Goal: Check status: Check status

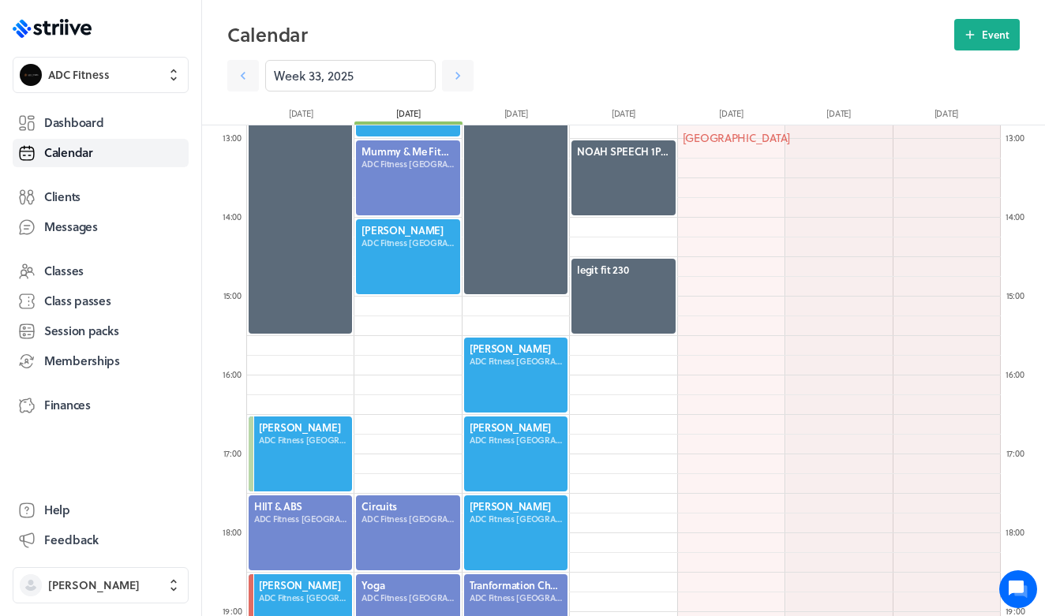
scroll to position [1894, 754]
click at [73, 35] on icon ".st0{fill:#006BFF;} .st1{fill:#0A121C;} .st2{fill:url(#SVGID_1_);} .st3{fill:ur…" at bounding box center [52, 28] width 79 height 19
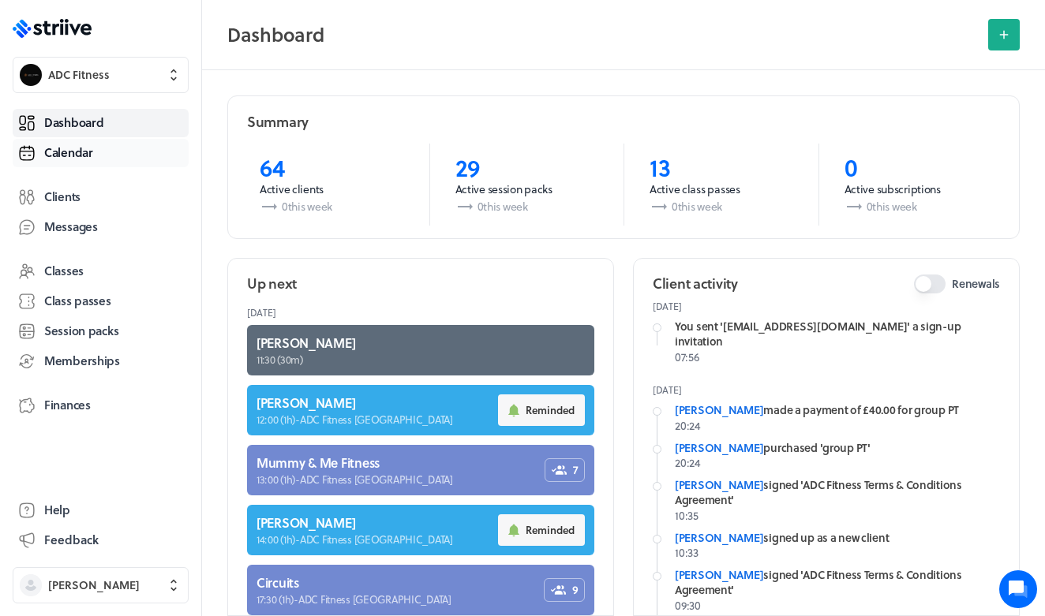
click at [104, 156] on link "Calendar" at bounding box center [101, 153] width 176 height 28
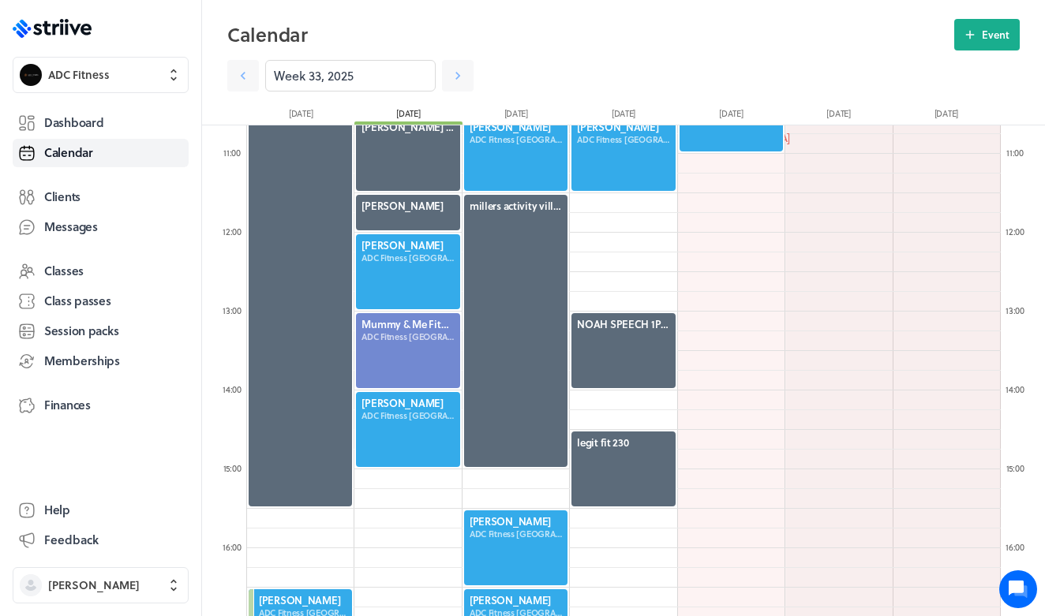
scroll to position [841, 0]
click at [418, 424] on div at bounding box center [407, 429] width 107 height 78
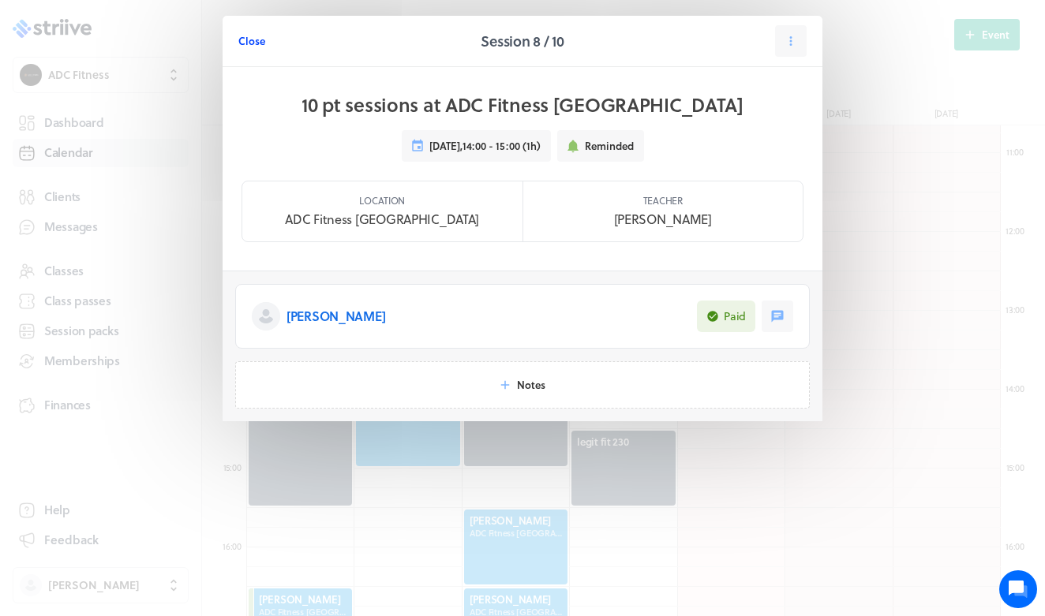
click at [254, 38] on span "Close" at bounding box center [251, 41] width 27 height 14
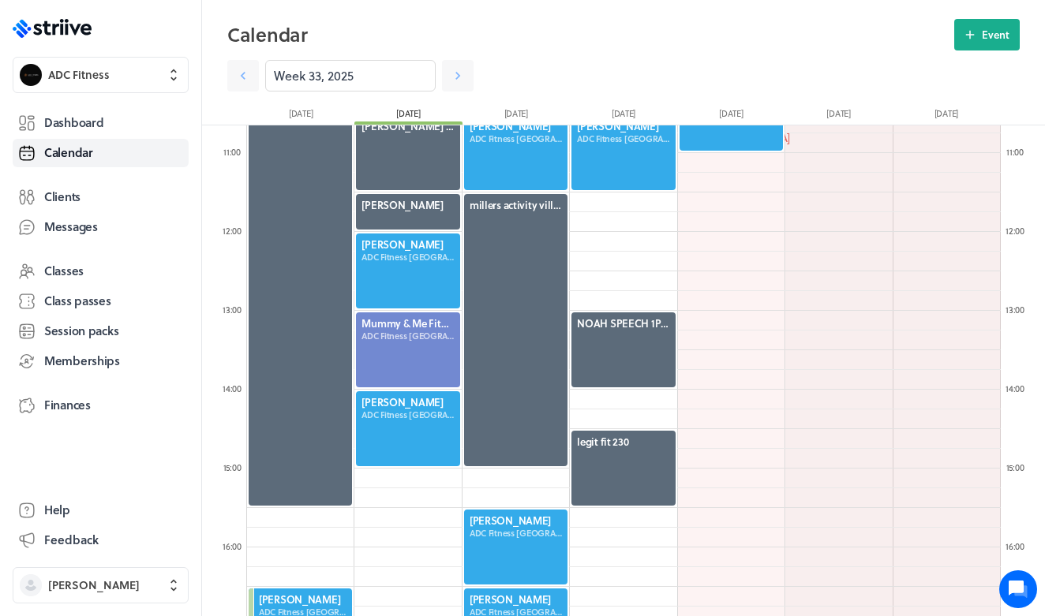
click at [395, 279] on div at bounding box center [407, 271] width 107 height 78
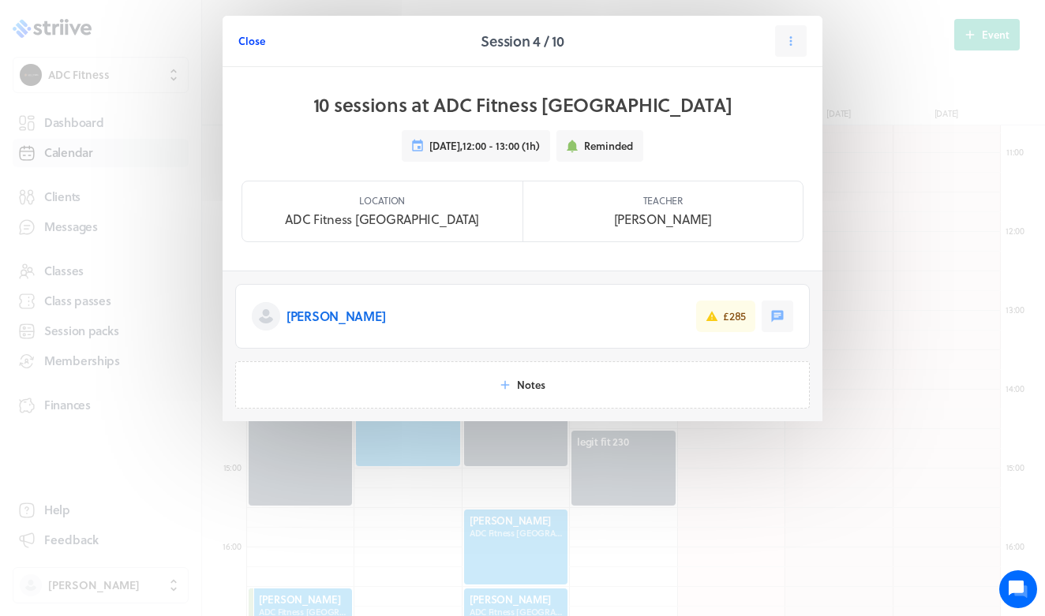
click at [253, 39] on span "Close" at bounding box center [251, 41] width 27 height 14
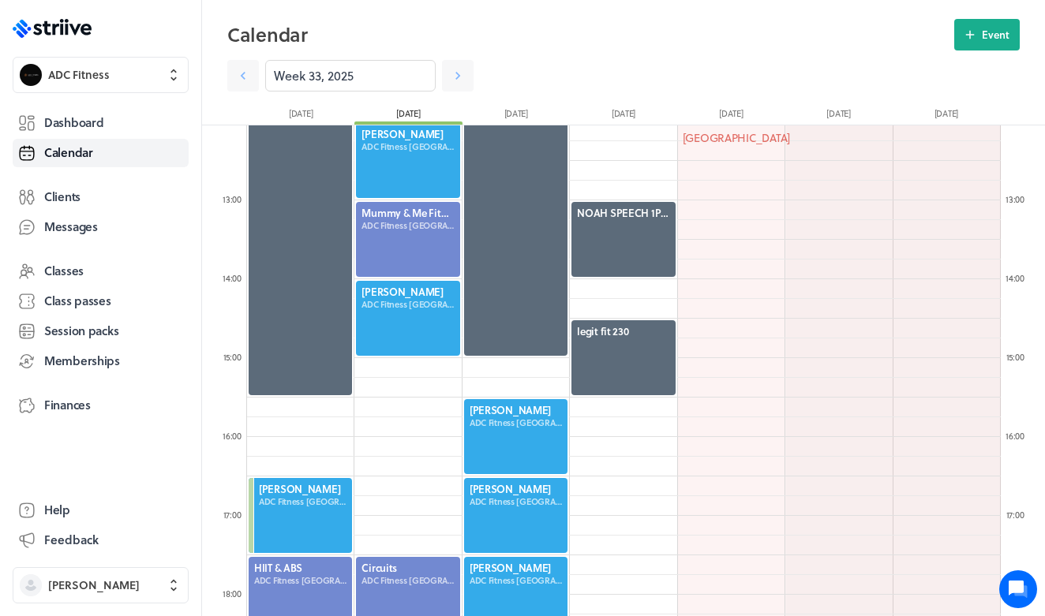
scroll to position [950, 0]
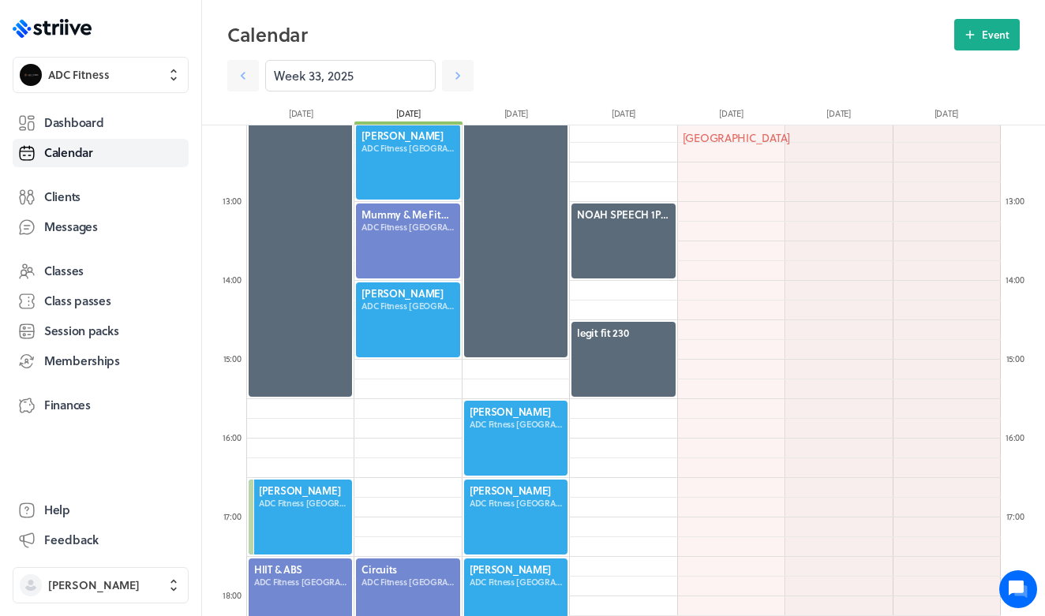
click at [387, 137] on div at bounding box center [407, 162] width 107 height 78
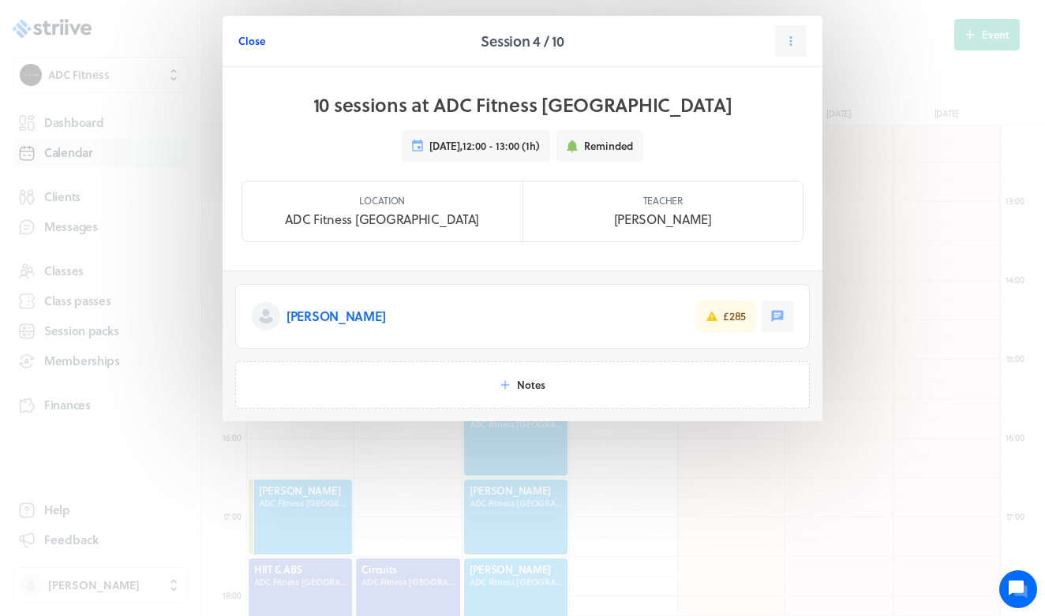
click at [255, 40] on span "Close" at bounding box center [251, 41] width 27 height 14
